Goal: Information Seeking & Learning: Learn about a topic

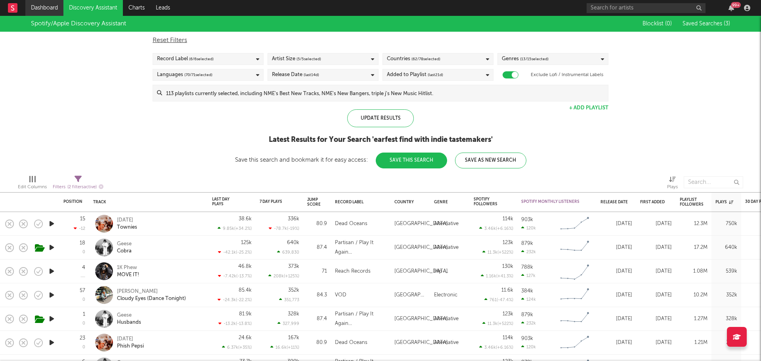
click at [47, 7] on link "Dashboard" at bounding box center [44, 8] width 38 height 16
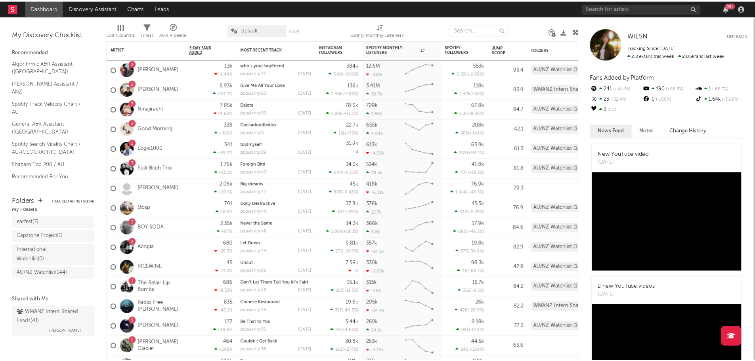
scroll to position [31, 0]
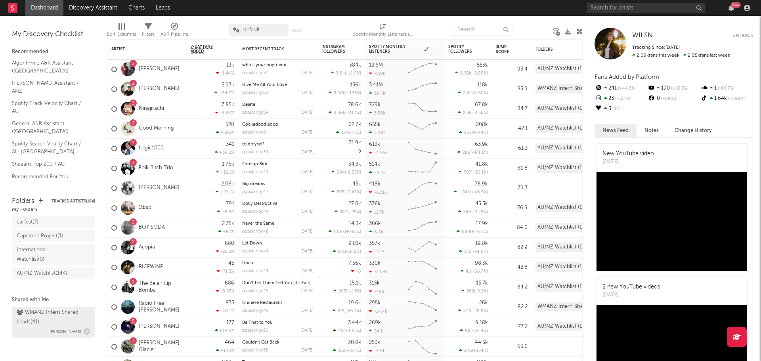
click at [48, 316] on div "WMANZ Intern Shared Leads ( 41 )" at bounding box center [53, 317] width 72 height 19
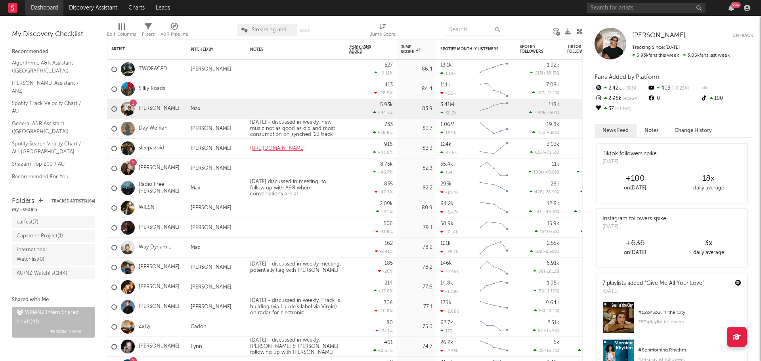
click at [39, 8] on link "Dashboard" at bounding box center [44, 8] width 38 height 16
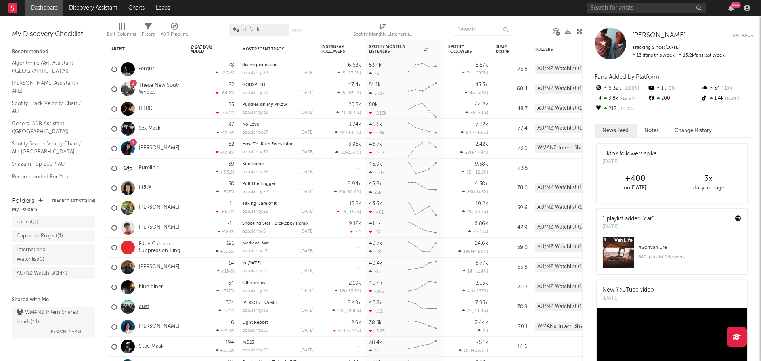
click at [145, 306] on link "dust" at bounding box center [144, 307] width 10 height 7
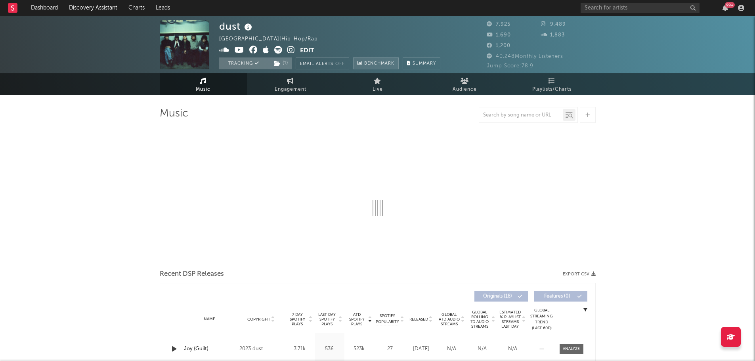
select select "1w"
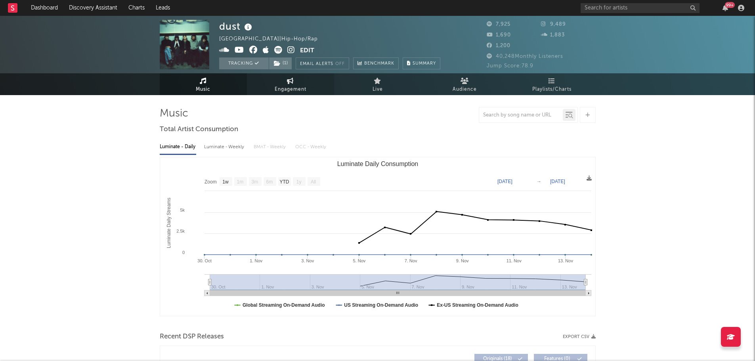
click at [274, 77] on link "Engagement" at bounding box center [290, 84] width 87 height 22
select select "1w"
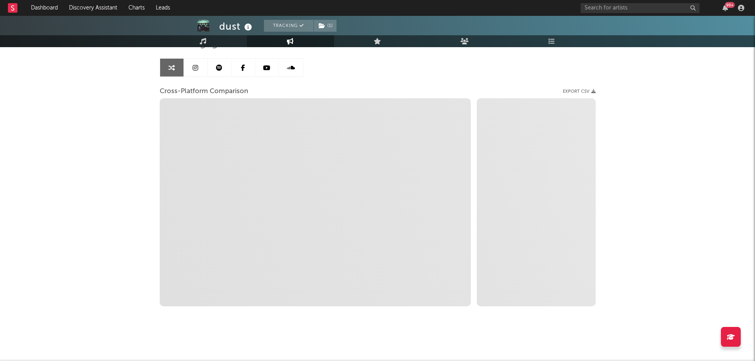
scroll to position [71, 0]
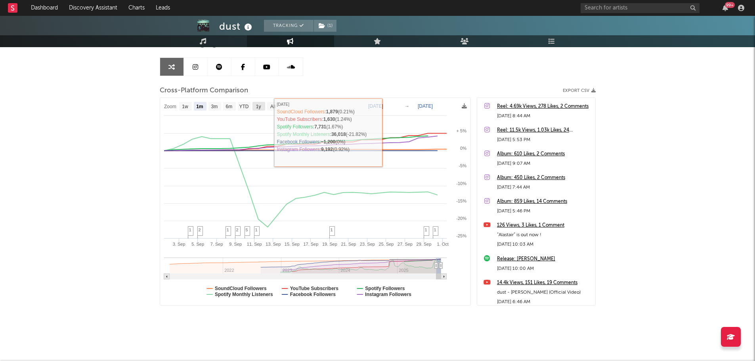
click at [259, 105] on text "1y" at bounding box center [258, 107] width 5 height 6
select select "1y"
type input "[DATE]"
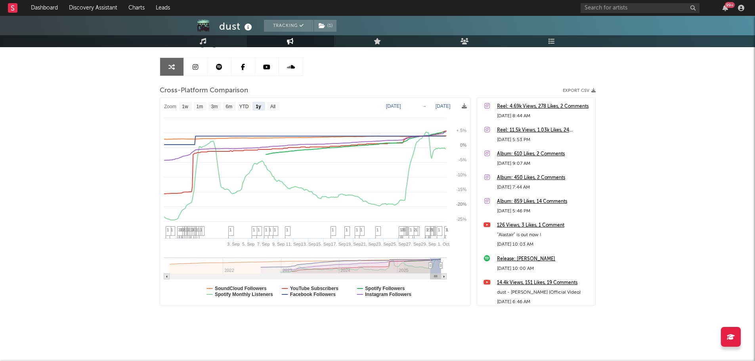
select select "1y"
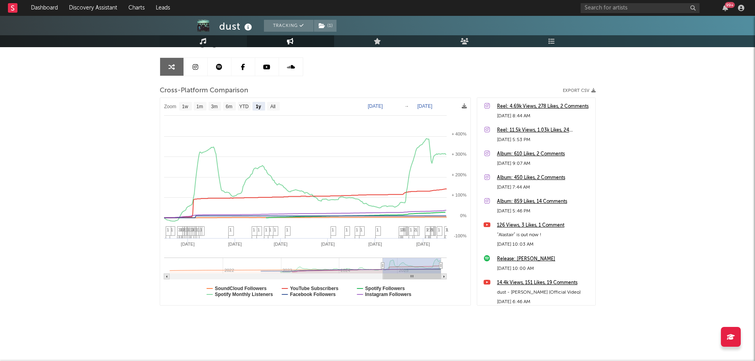
click at [212, 37] on link "Music" at bounding box center [203, 41] width 87 height 12
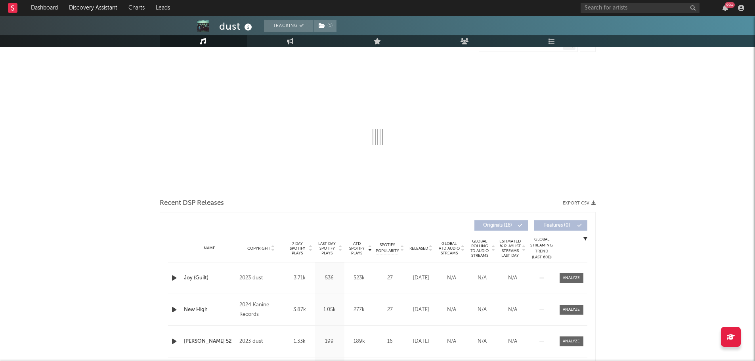
select select "1w"
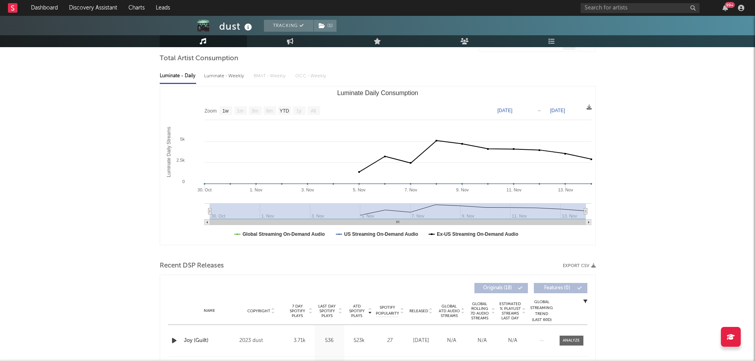
click at [418, 311] on span "Released" at bounding box center [418, 311] width 19 height 5
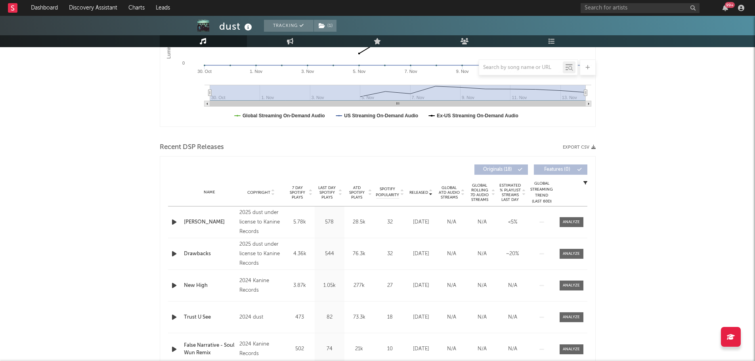
scroll to position [190, 0]
click at [569, 218] on span at bounding box center [572, 222] width 24 height 10
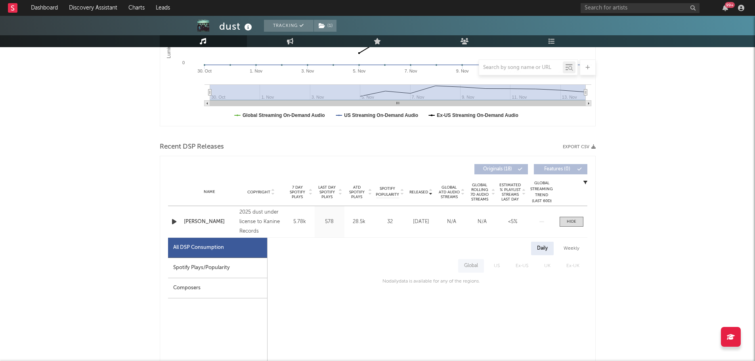
click at [189, 262] on div "Spotify Plays/Popularity" at bounding box center [217, 268] width 99 height 20
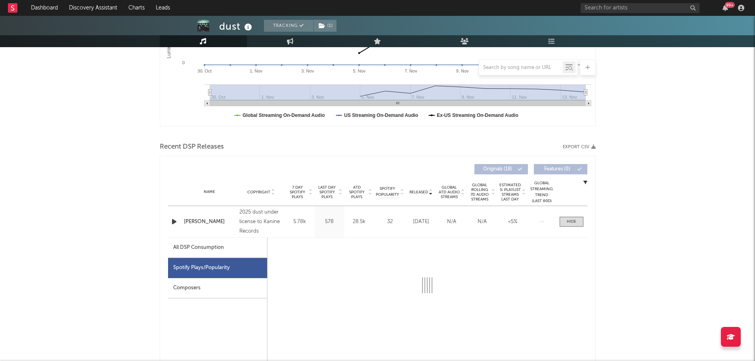
select select "1w"
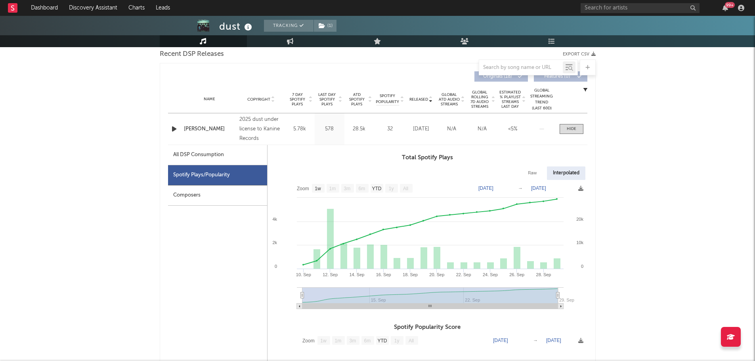
scroll to position [309, 0]
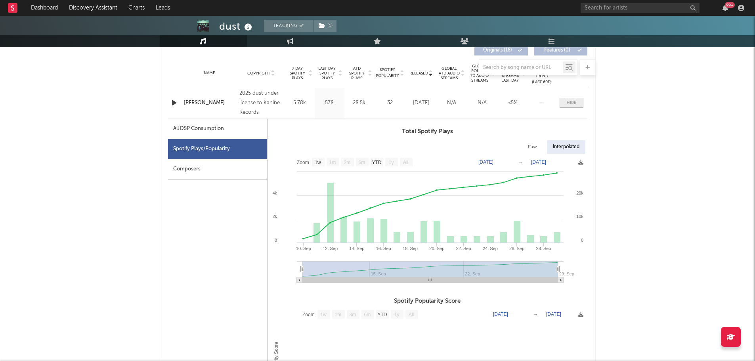
click at [571, 101] on div at bounding box center [572, 103] width 10 height 6
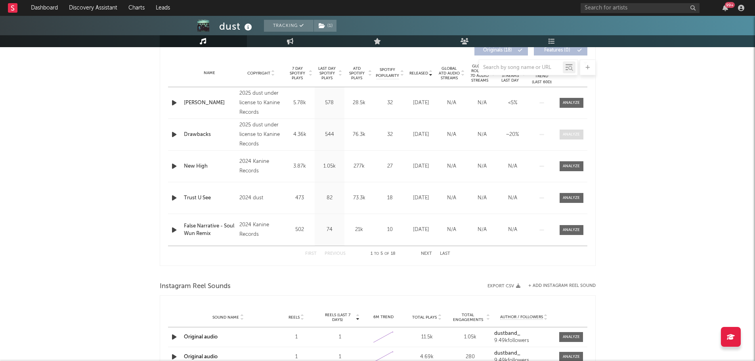
click at [570, 136] on div at bounding box center [571, 135] width 17 height 6
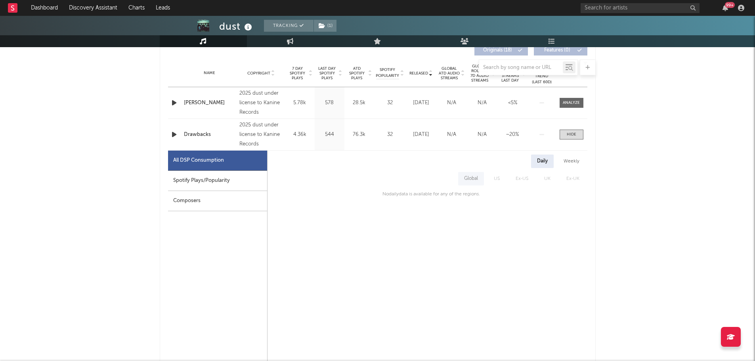
click at [214, 176] on div "Spotify Plays/Popularity" at bounding box center [217, 181] width 99 height 20
select select "1w"
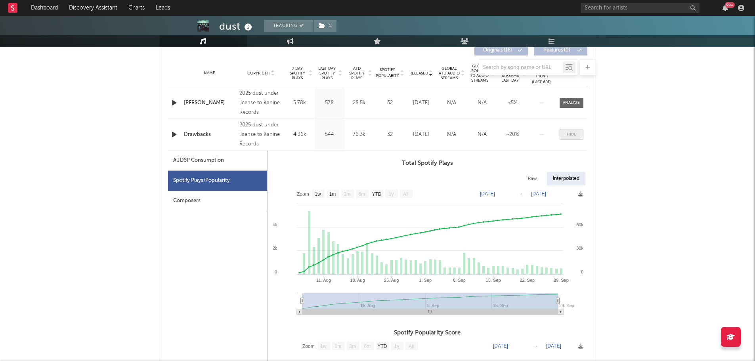
click at [575, 136] on div at bounding box center [572, 135] width 10 height 6
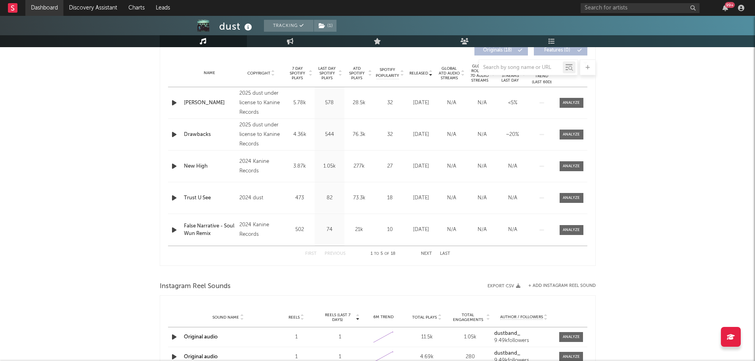
click at [50, 12] on link "Dashboard" at bounding box center [44, 8] width 38 height 16
